Goal: Transaction & Acquisition: Purchase product/service

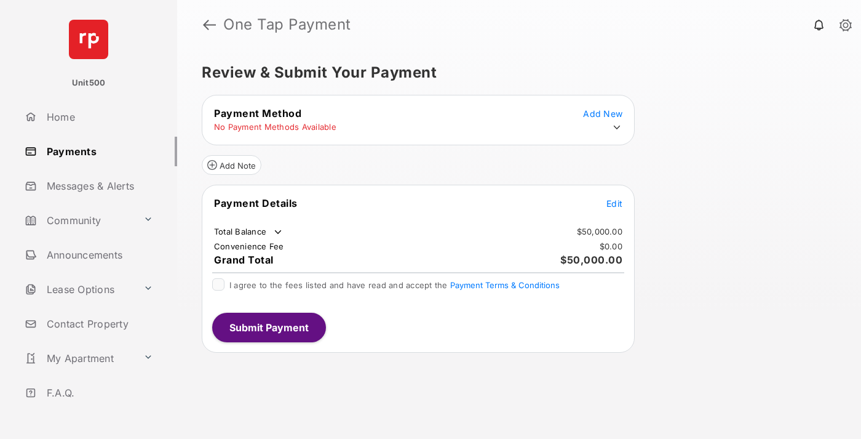
click at [614, 203] on span "Edit" at bounding box center [614, 203] width 16 height 10
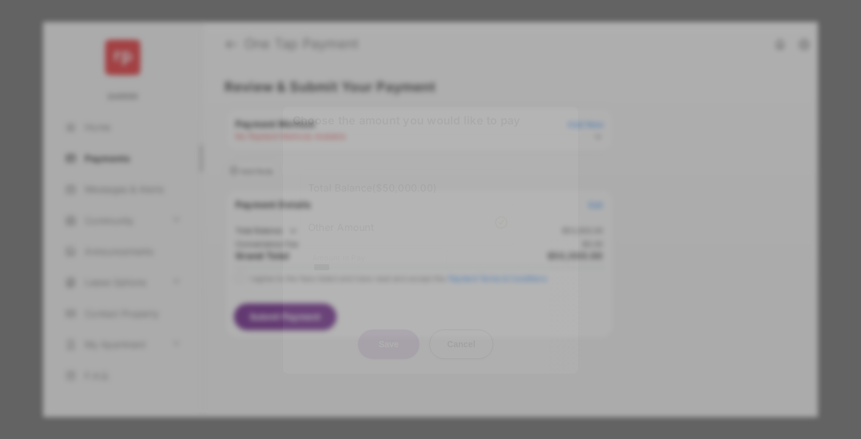
type input "****"
click at [389, 333] on button "Save" at bounding box center [389, 344] width 62 height 30
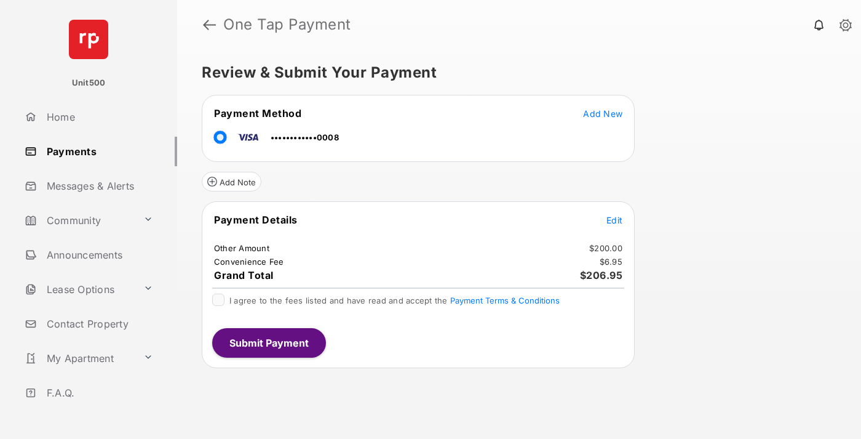
click at [614, 220] on span "Edit" at bounding box center [614, 220] width 16 height 10
click at [268, 342] on button "Submit Payment" at bounding box center [269, 343] width 114 height 30
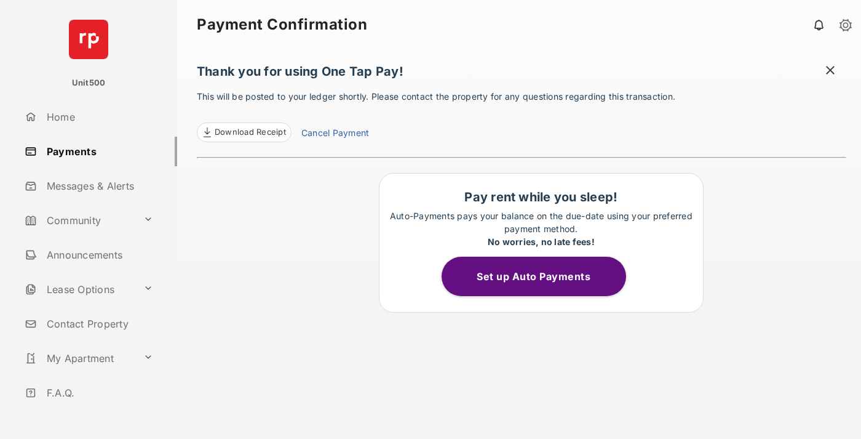
click at [830, 71] on span at bounding box center [830, 71] width 12 height 15
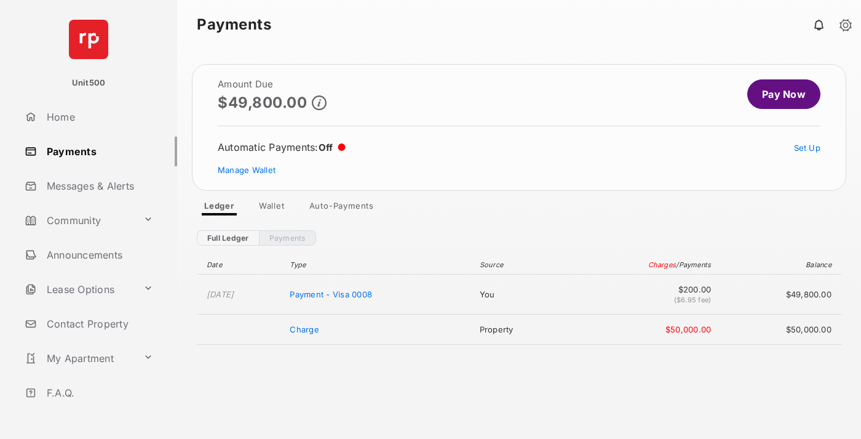
click at [247, 170] on link "Manage Wallet" at bounding box center [247, 170] width 58 height 10
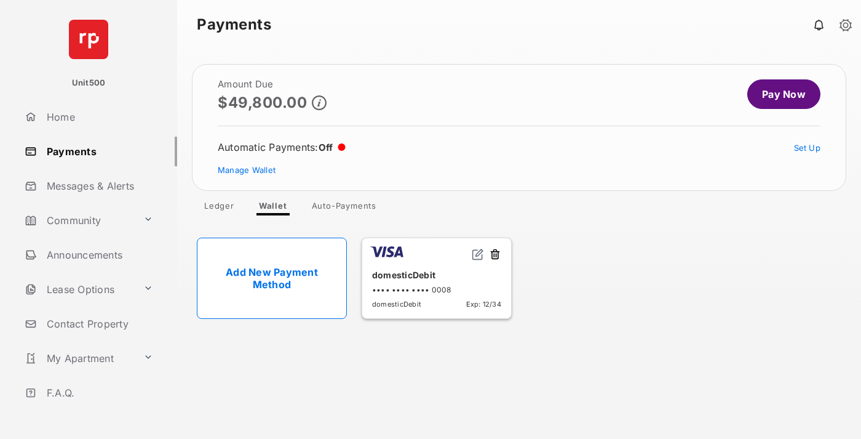
click at [495, 255] on button at bounding box center [495, 255] width 12 height 14
